Goal: Navigation & Orientation: Find specific page/section

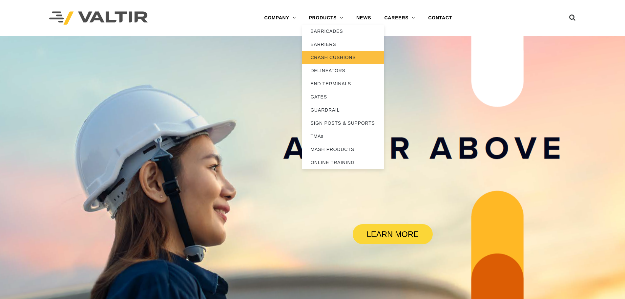
click at [337, 57] on link "CRASH CUSHIONS" at bounding box center [343, 57] width 82 height 13
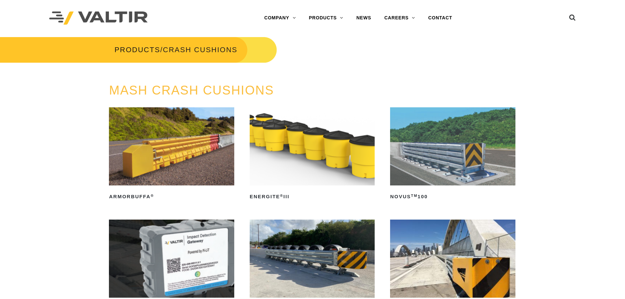
click at [126, 12] on img at bounding box center [98, 17] width 98 height 13
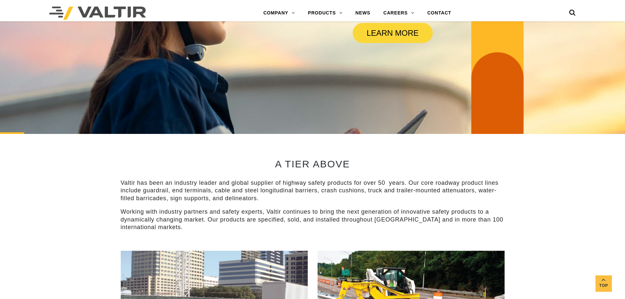
scroll to position [164, 0]
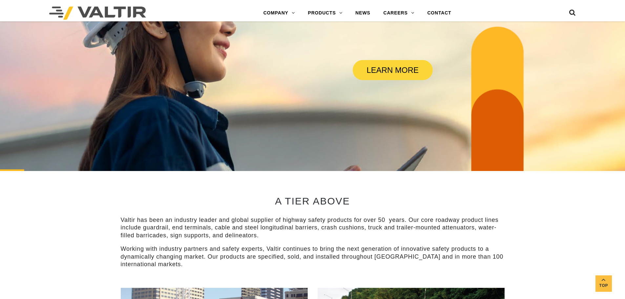
drag, startPoint x: 444, startPoint y: 202, endPoint x: 423, endPoint y: 201, distance: 20.7
click at [444, 202] on h2 "A TIER ABOVE" at bounding box center [313, 201] width 384 height 11
